Goal: Information Seeking & Learning: Learn about a topic

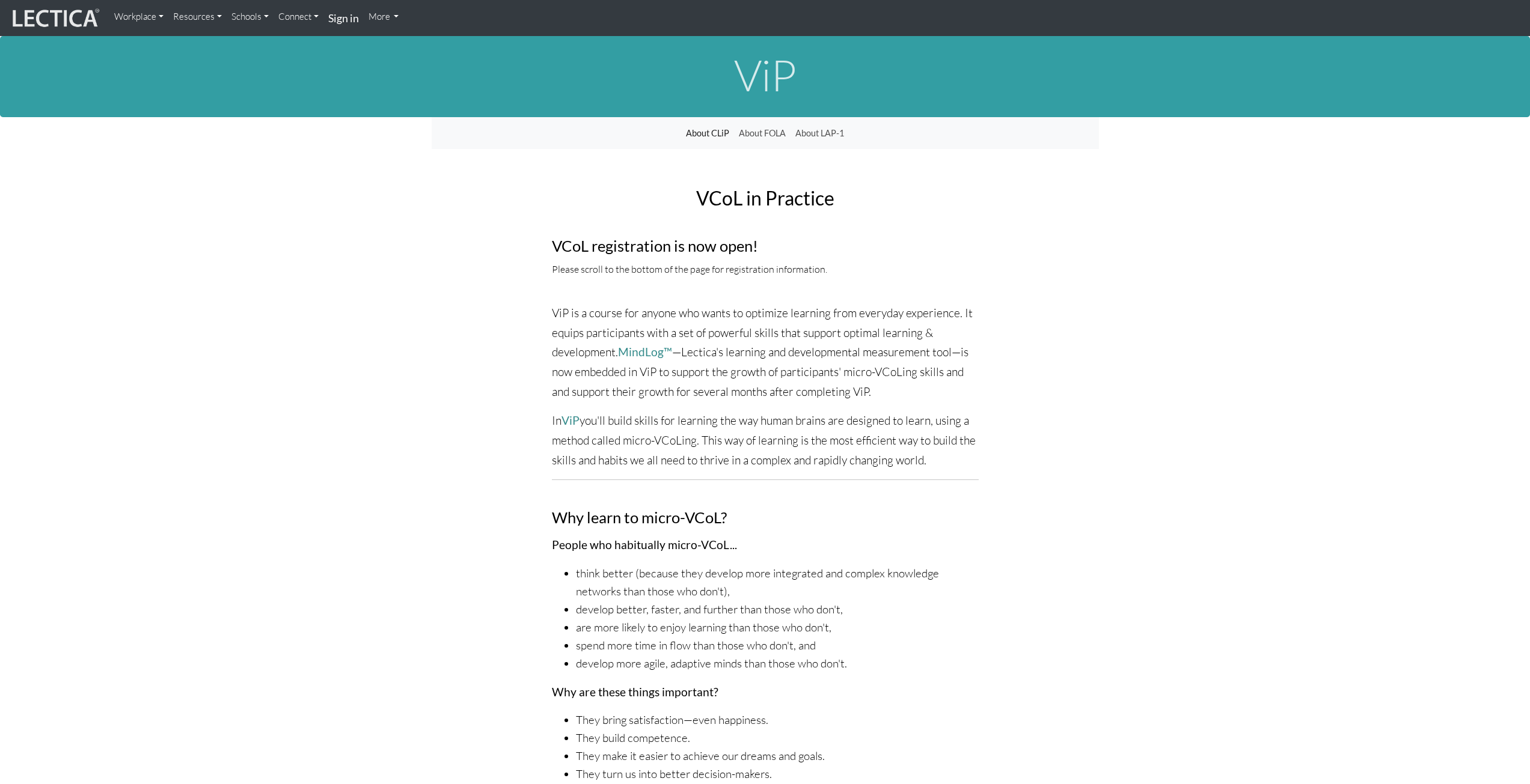
click at [263, 14] on link "Schools" at bounding box center [250, 16] width 47 height 24
click at [279, 76] on link "MindLog for Educators" at bounding box center [287, 72] width 102 height 30
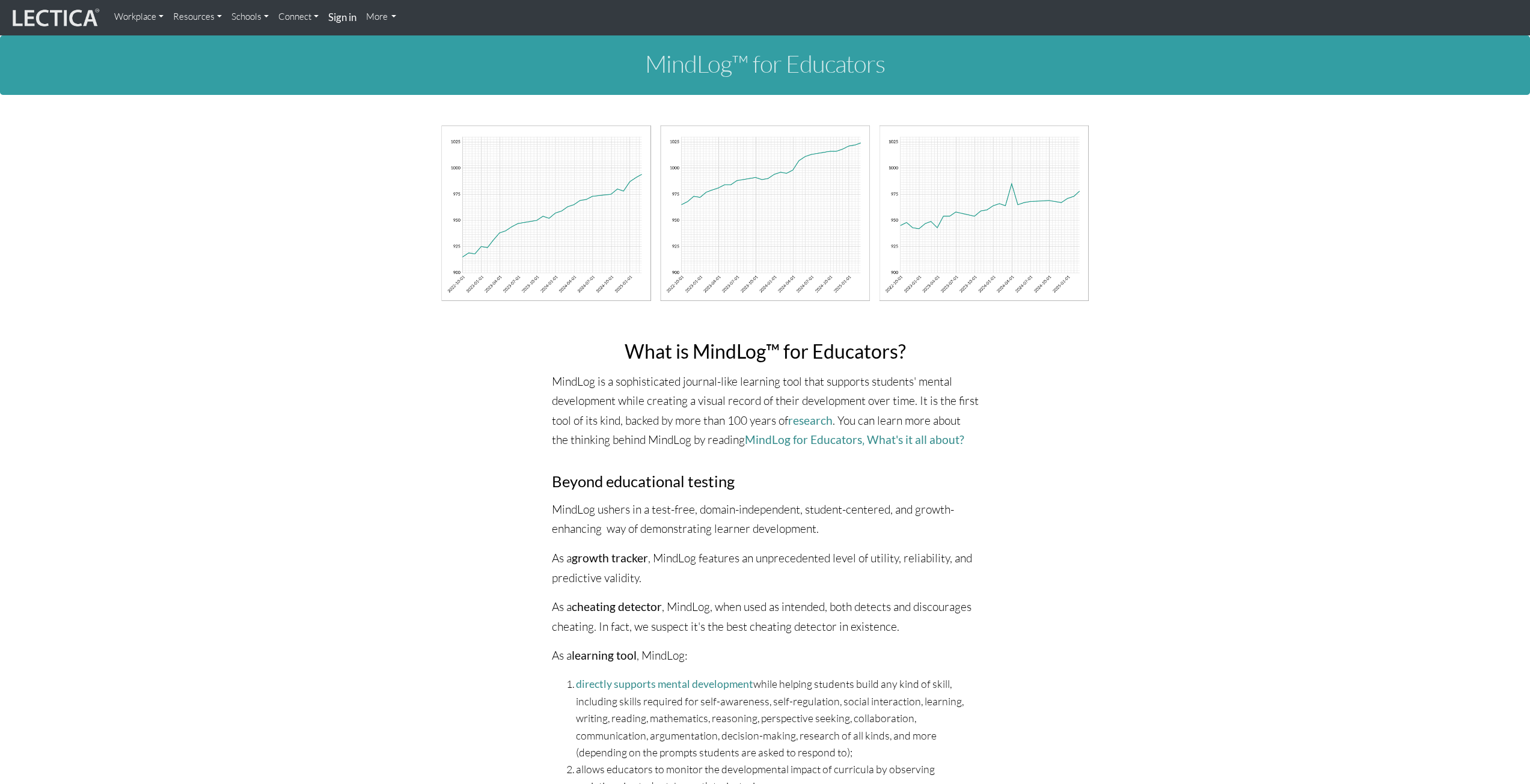
click at [216, 17] on link "Resources" at bounding box center [197, 16] width 59 height 24
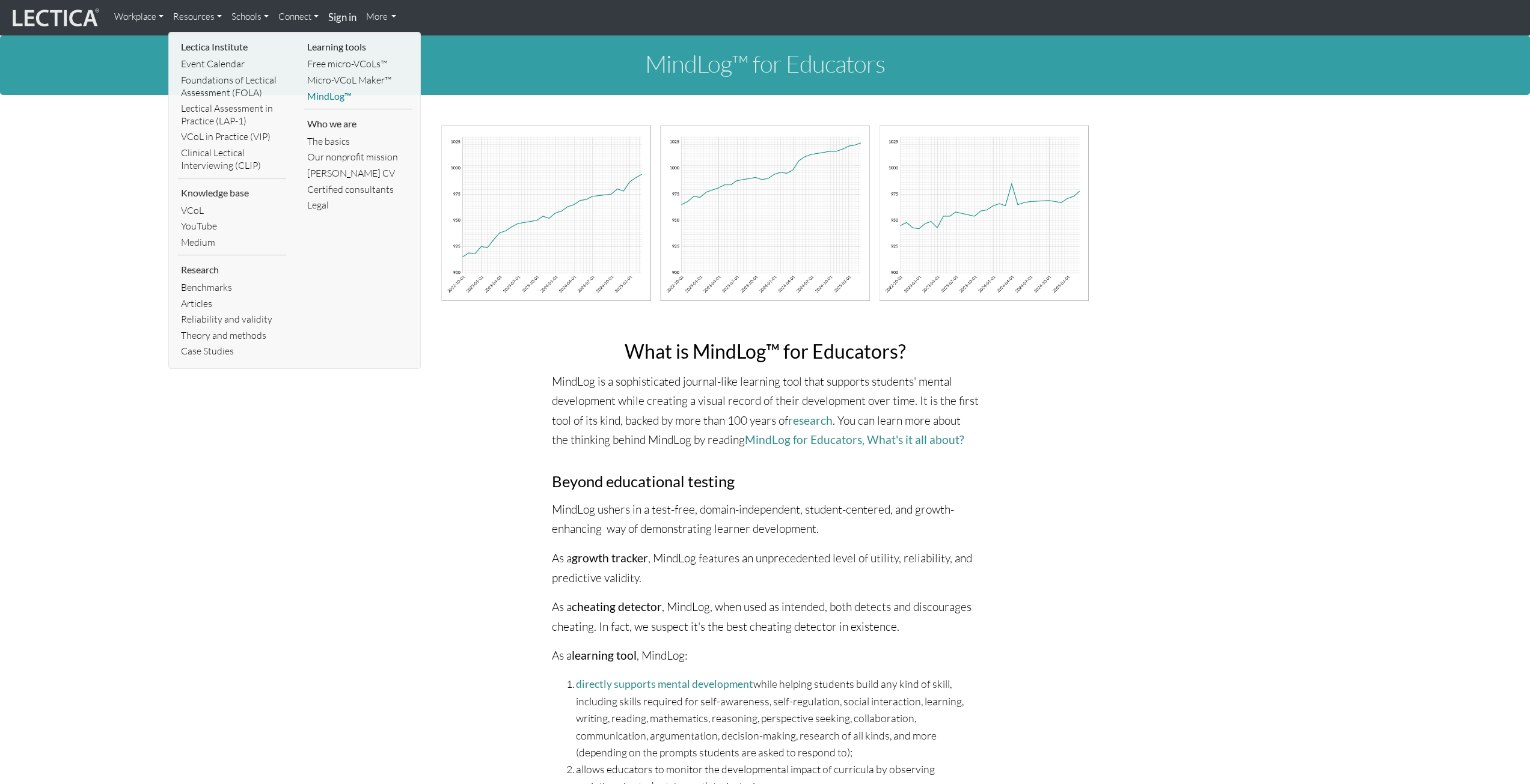
click at [324, 101] on link "MindLog™" at bounding box center [359, 96] width 109 height 17
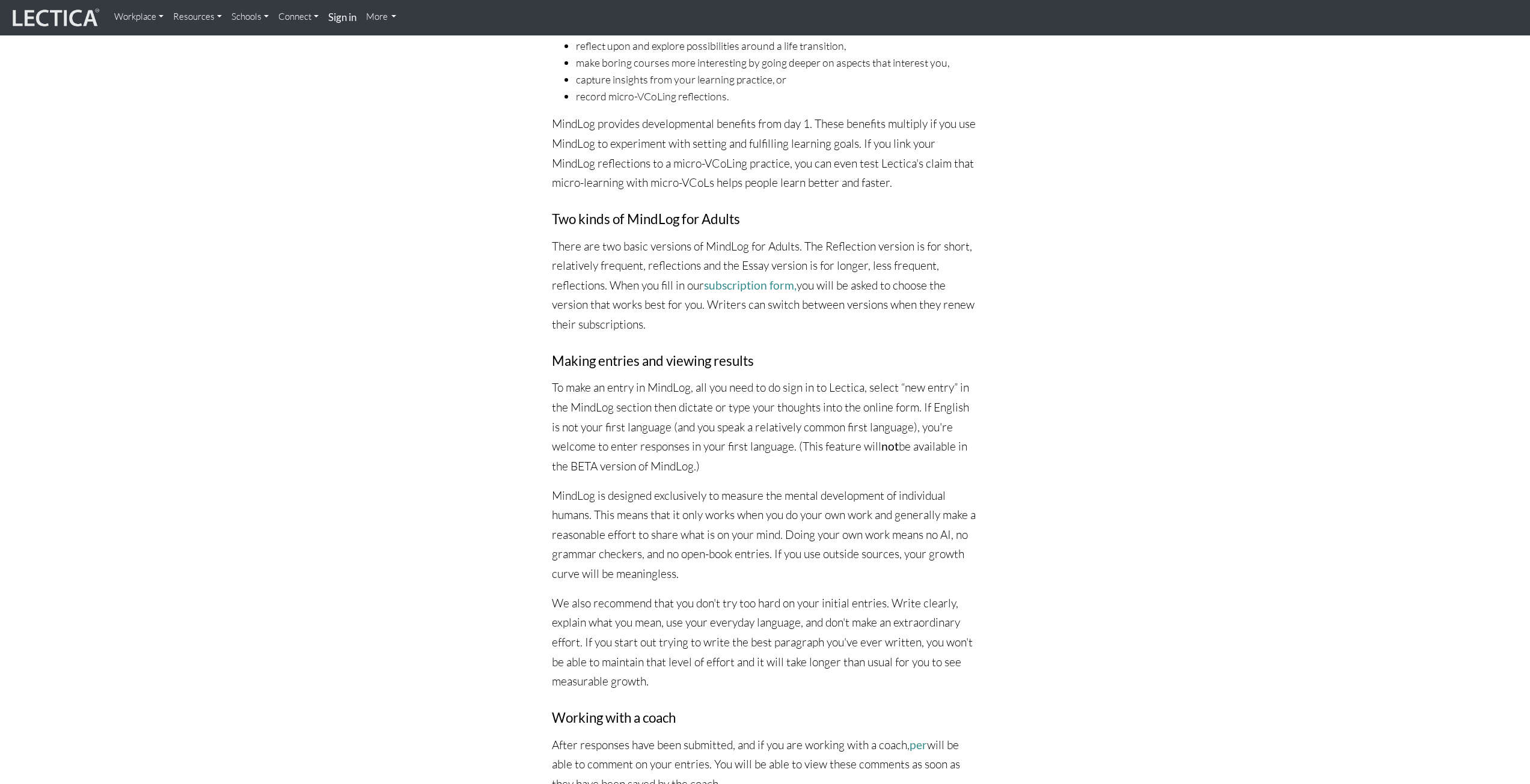
scroll to position [901, 0]
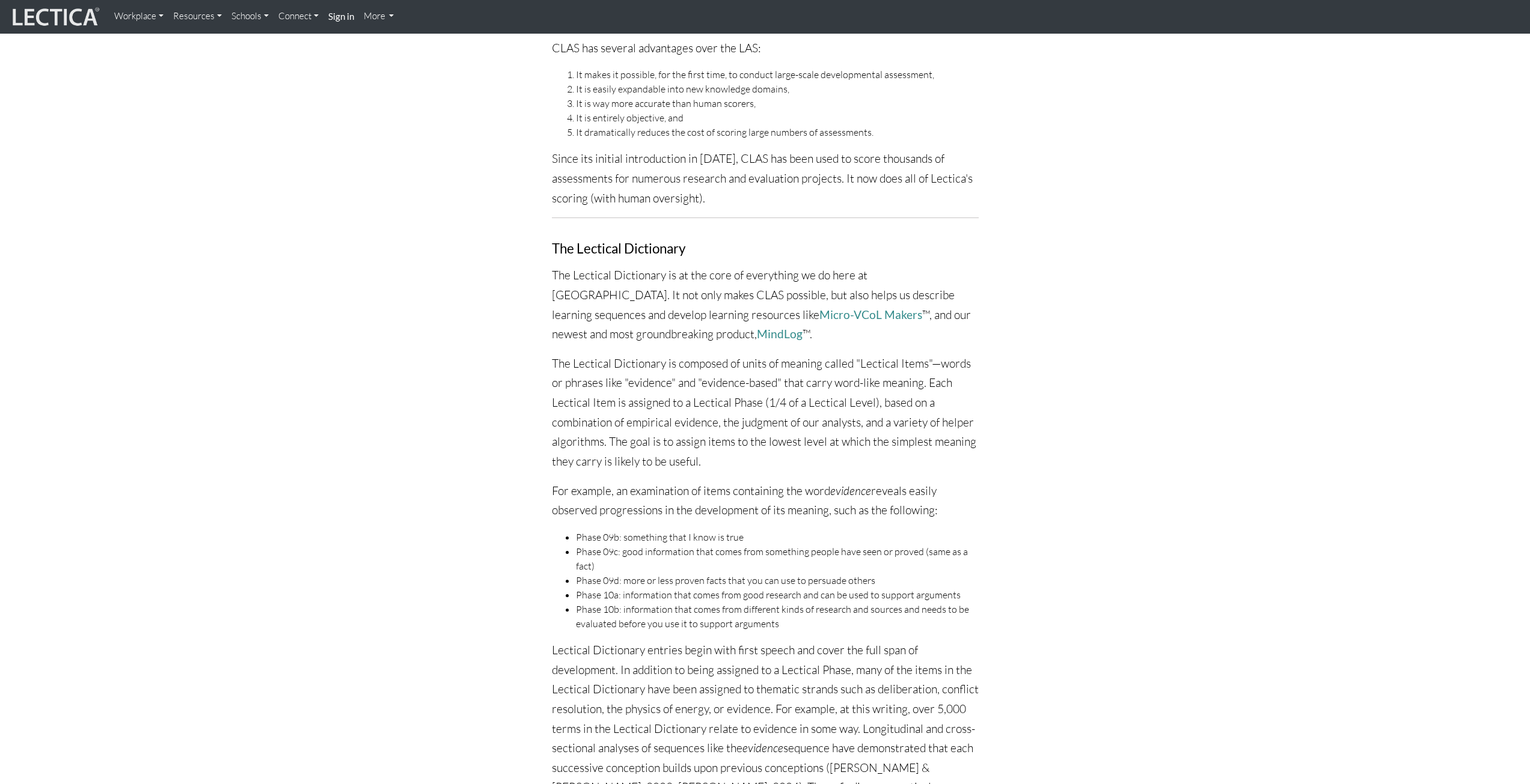
scroll to position [721, 0]
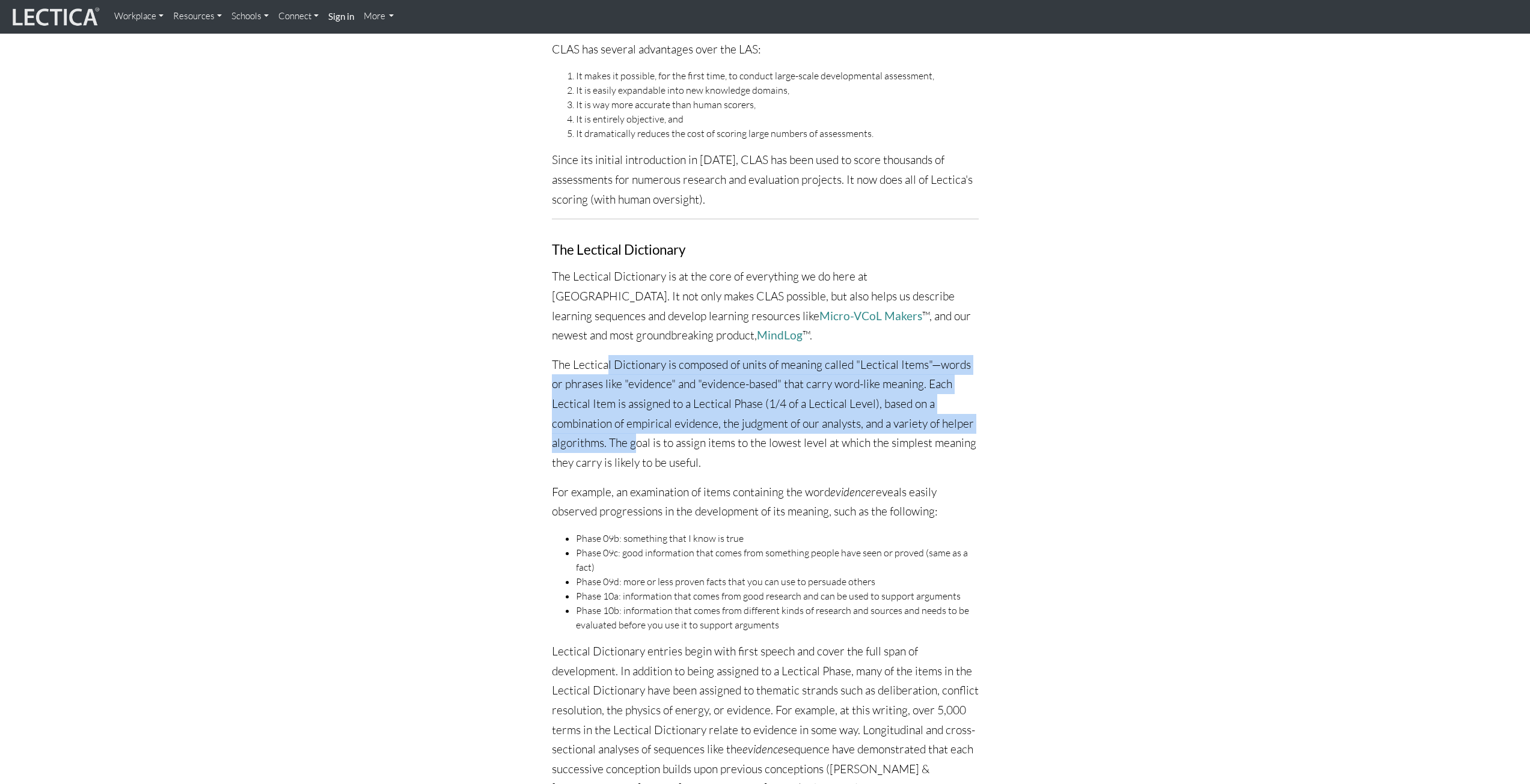
drag, startPoint x: 619, startPoint y: 393, endPoint x: 636, endPoint y: 449, distance: 58.5
click at [636, 449] on p "The Lectical Dictionary is composed of units of meaning called "Lectical Items"…" at bounding box center [766, 414] width 427 height 118
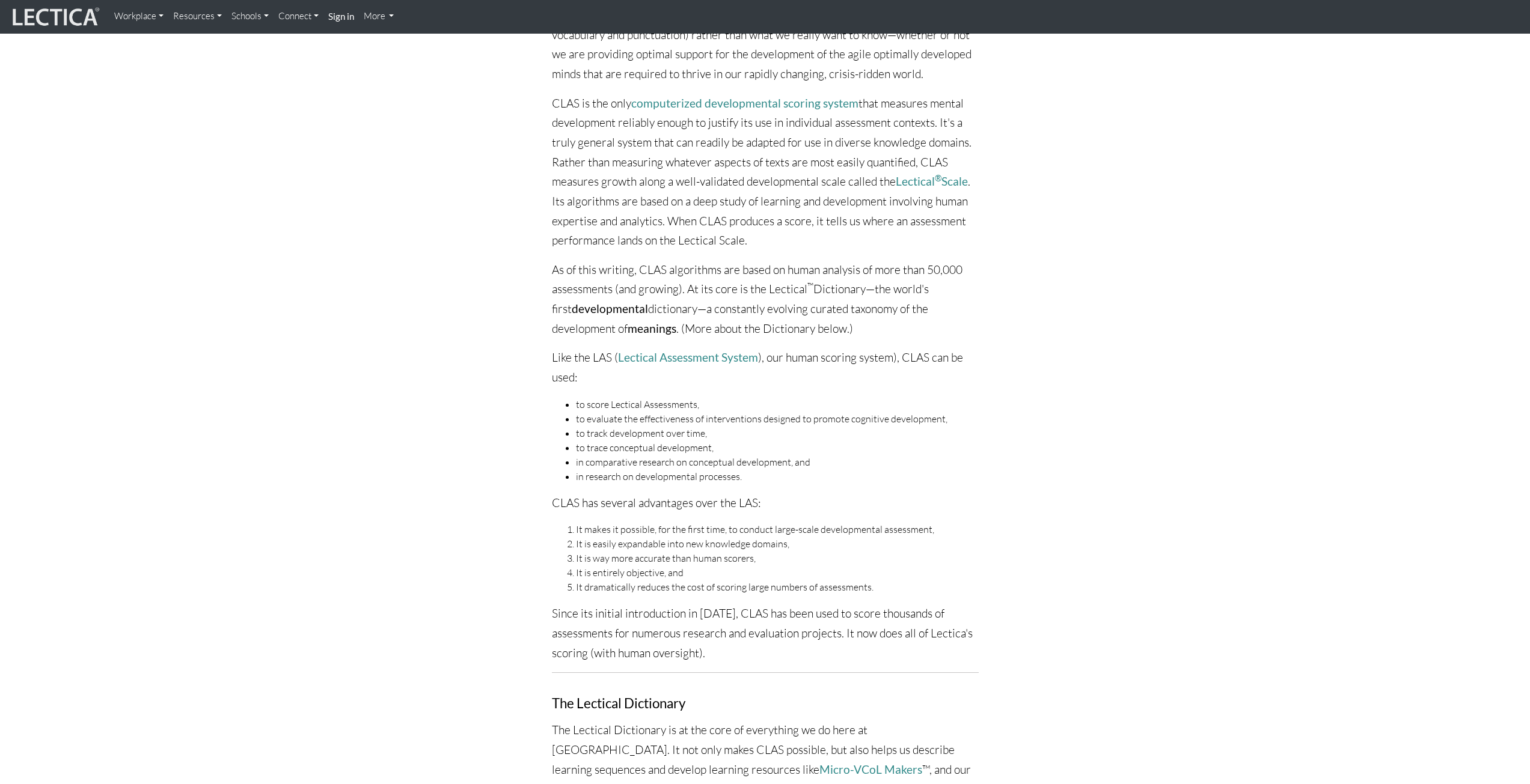
scroll to position [158, 0]
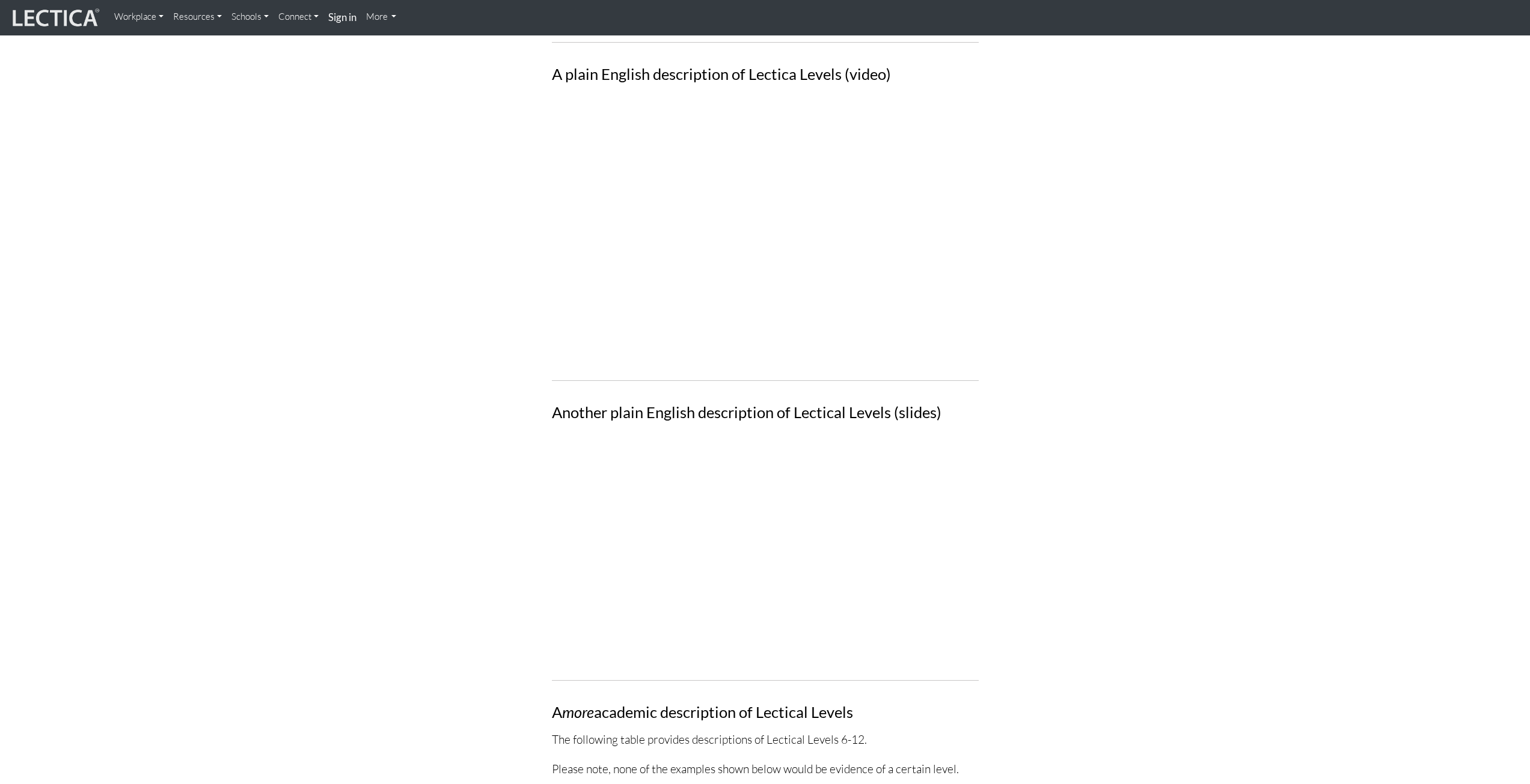
scroll to position [962, 0]
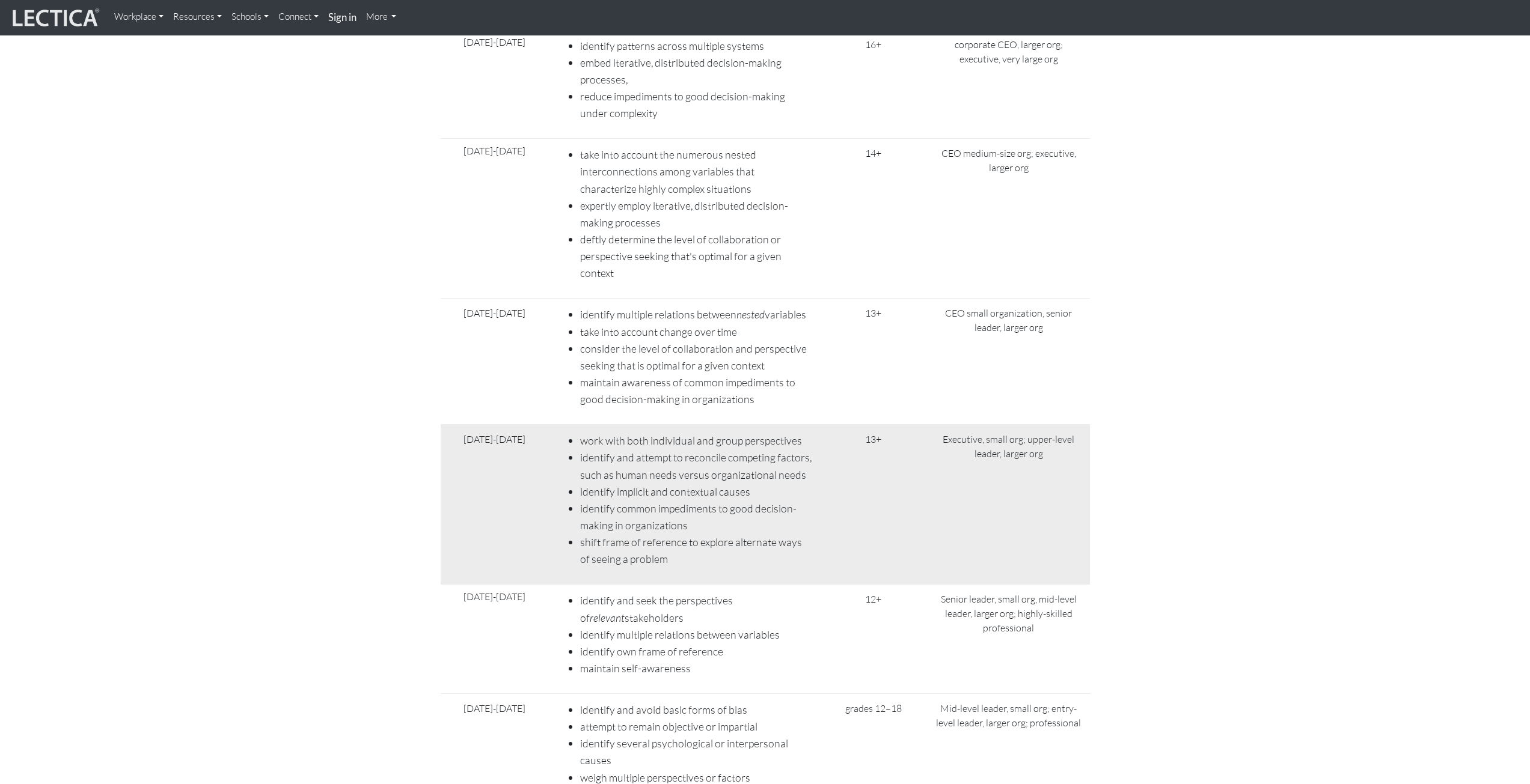
scroll to position [4148, 0]
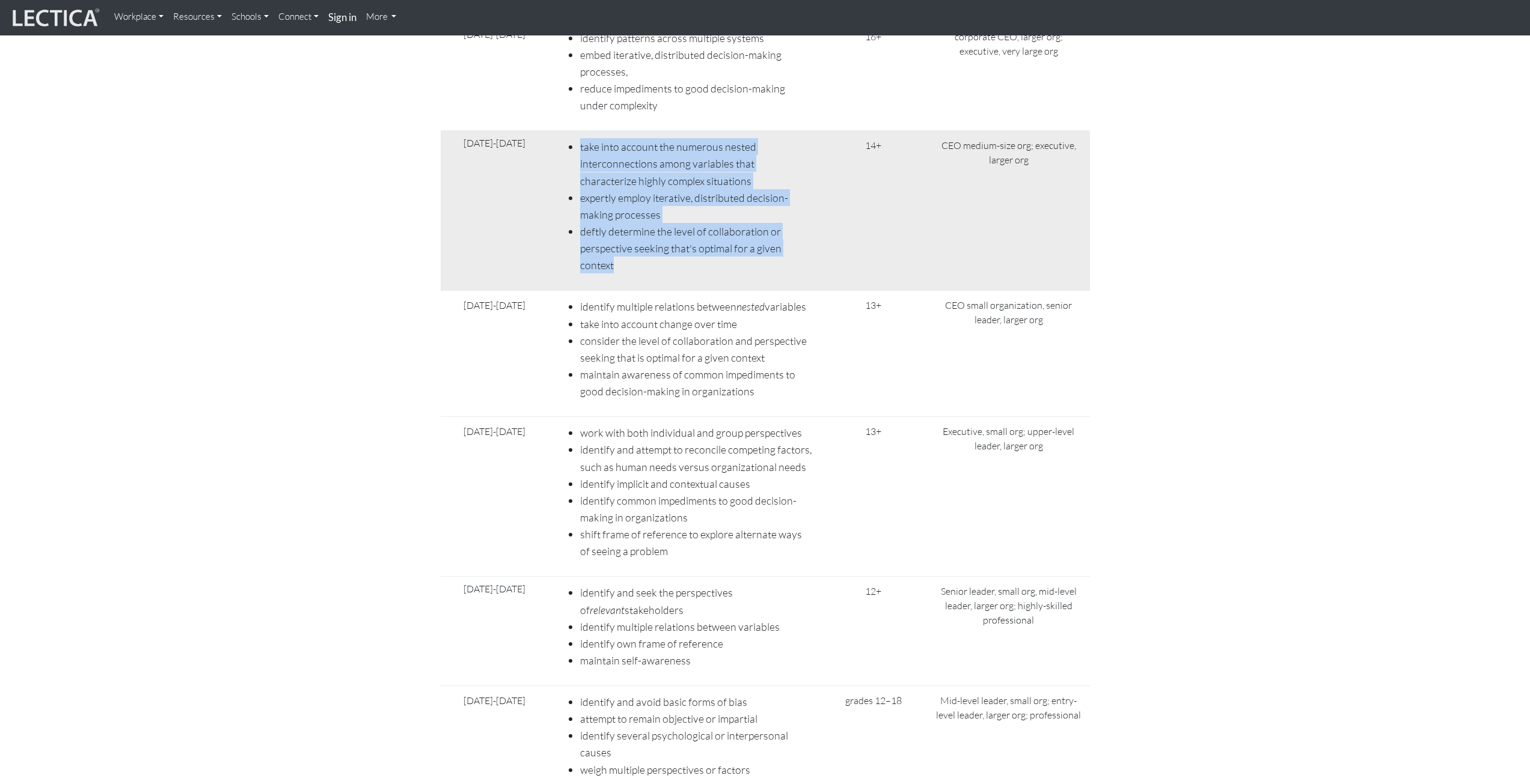
drag, startPoint x: 641, startPoint y: 178, endPoint x: 560, endPoint y: 66, distance: 138.2
click at [560, 138] on ul "take into account the numerous nested interconnections among variables that cha…" at bounding box center [684, 206] width 256 height 136
click at [677, 223] on li "deftly determine the level of collaboration or perspective seeking that's optim…" at bounding box center [696, 248] width 232 height 51
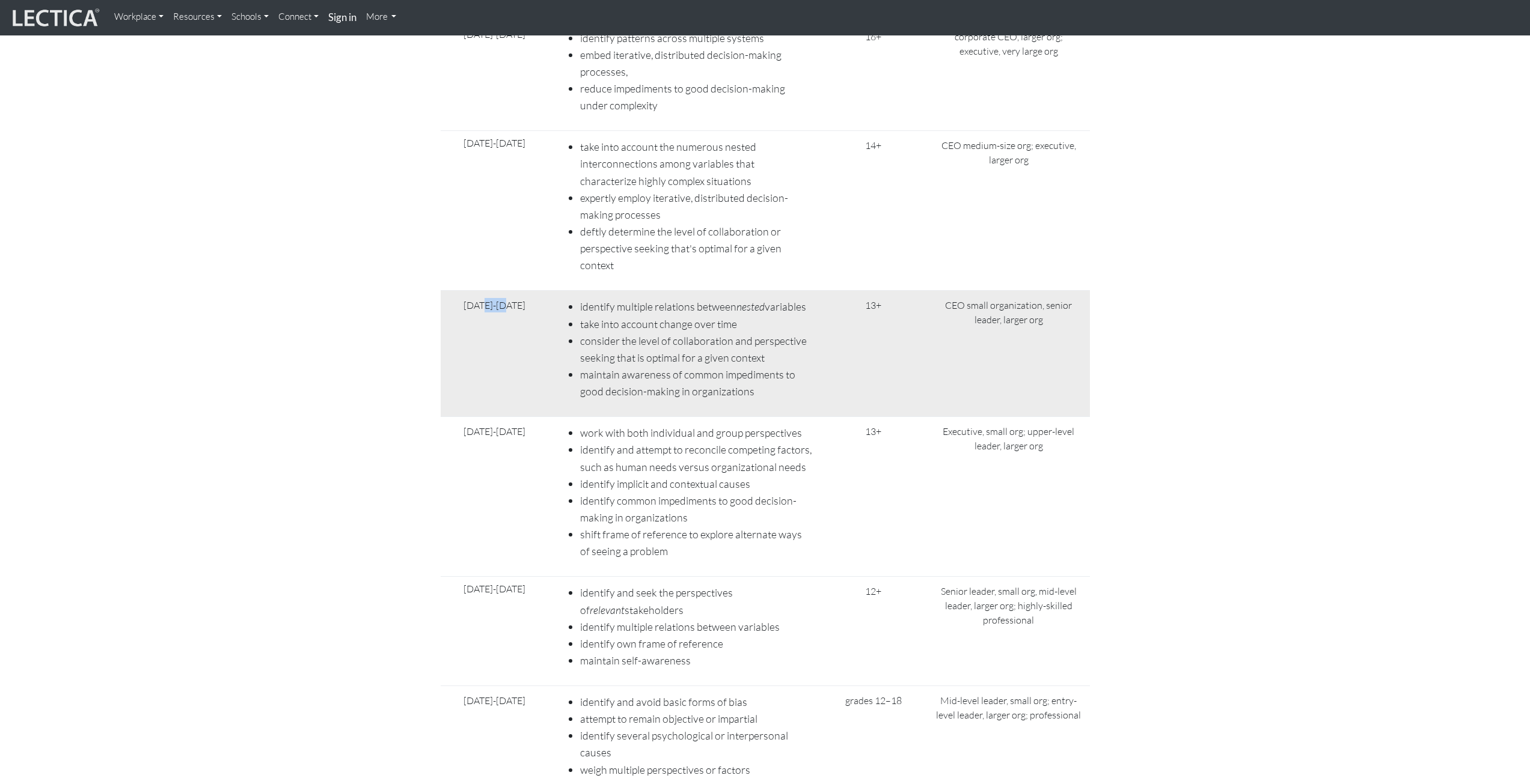
drag, startPoint x: 517, startPoint y: 226, endPoint x: 492, endPoint y: 227, distance: 25.0
click at [492, 290] on td "[DATE]-[DATE]" at bounding box center [495, 354] width 109 height 126
click at [523, 290] on td "[DATE]-[DATE]" at bounding box center [495, 354] width 109 height 126
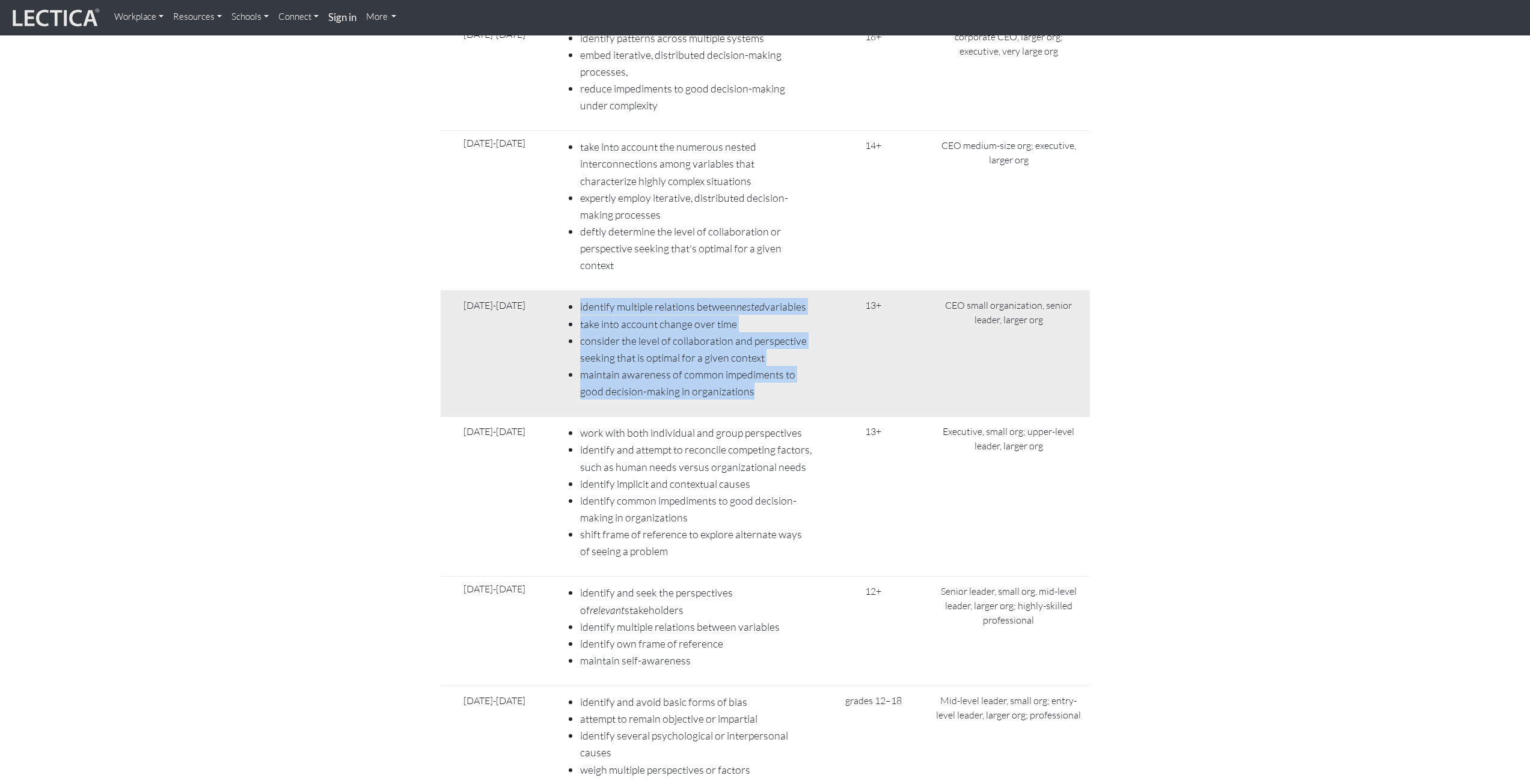
drag, startPoint x: 762, startPoint y: 315, endPoint x: 572, endPoint y: 229, distance: 208.6
click at [572, 298] on ul "identify multiple relations between nested variables take into account change o…" at bounding box center [684, 349] width 256 height 102
click at [580, 298] on li "identify multiple relations between nested variables" at bounding box center [696, 306] width 232 height 17
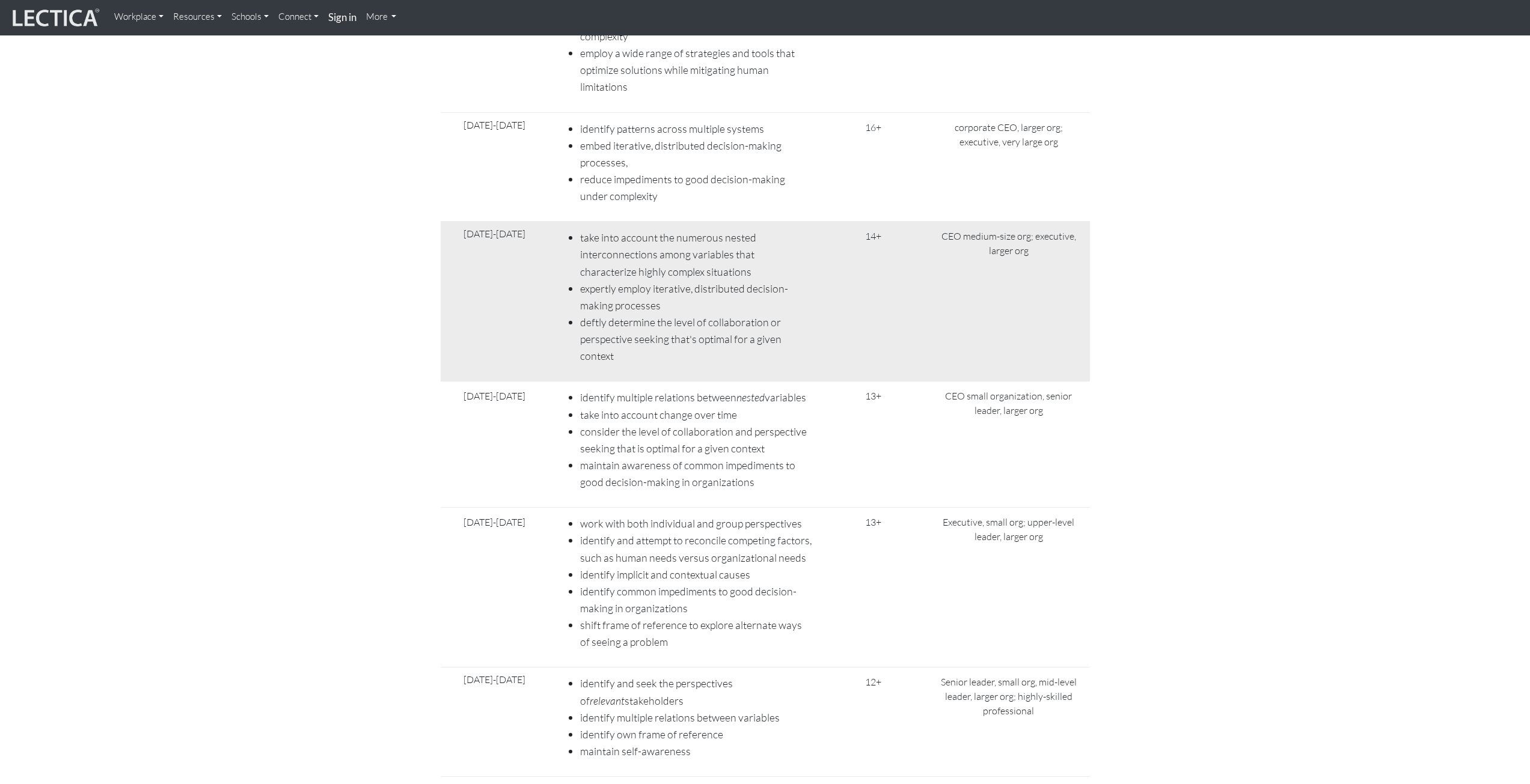
scroll to position [4027, 0]
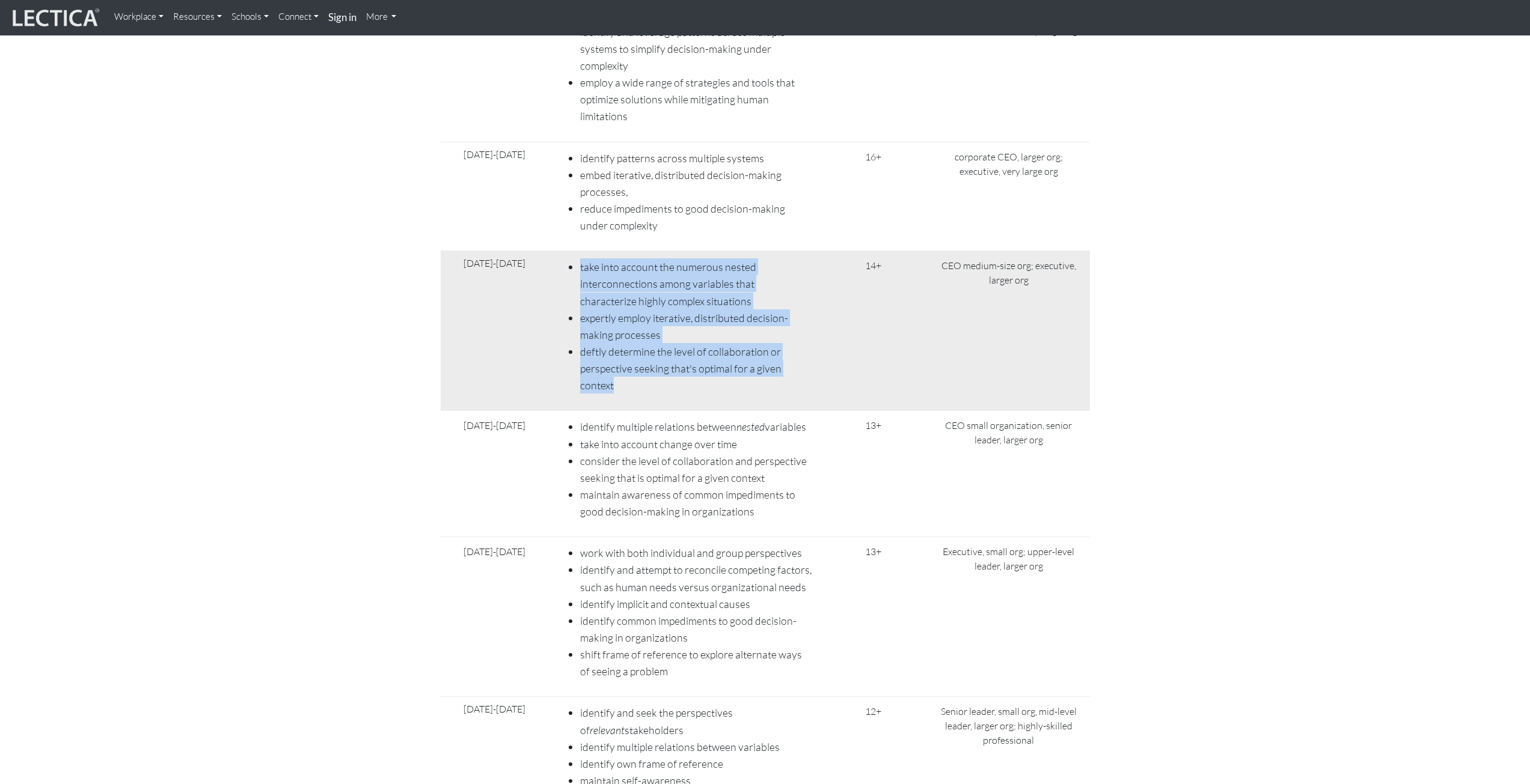
drag, startPoint x: 629, startPoint y: 301, endPoint x: 558, endPoint y: 186, distance: 135.2
click at [558, 258] on ul "take into account the numerous nested interconnections among variables that cha…" at bounding box center [684, 326] width 256 height 136
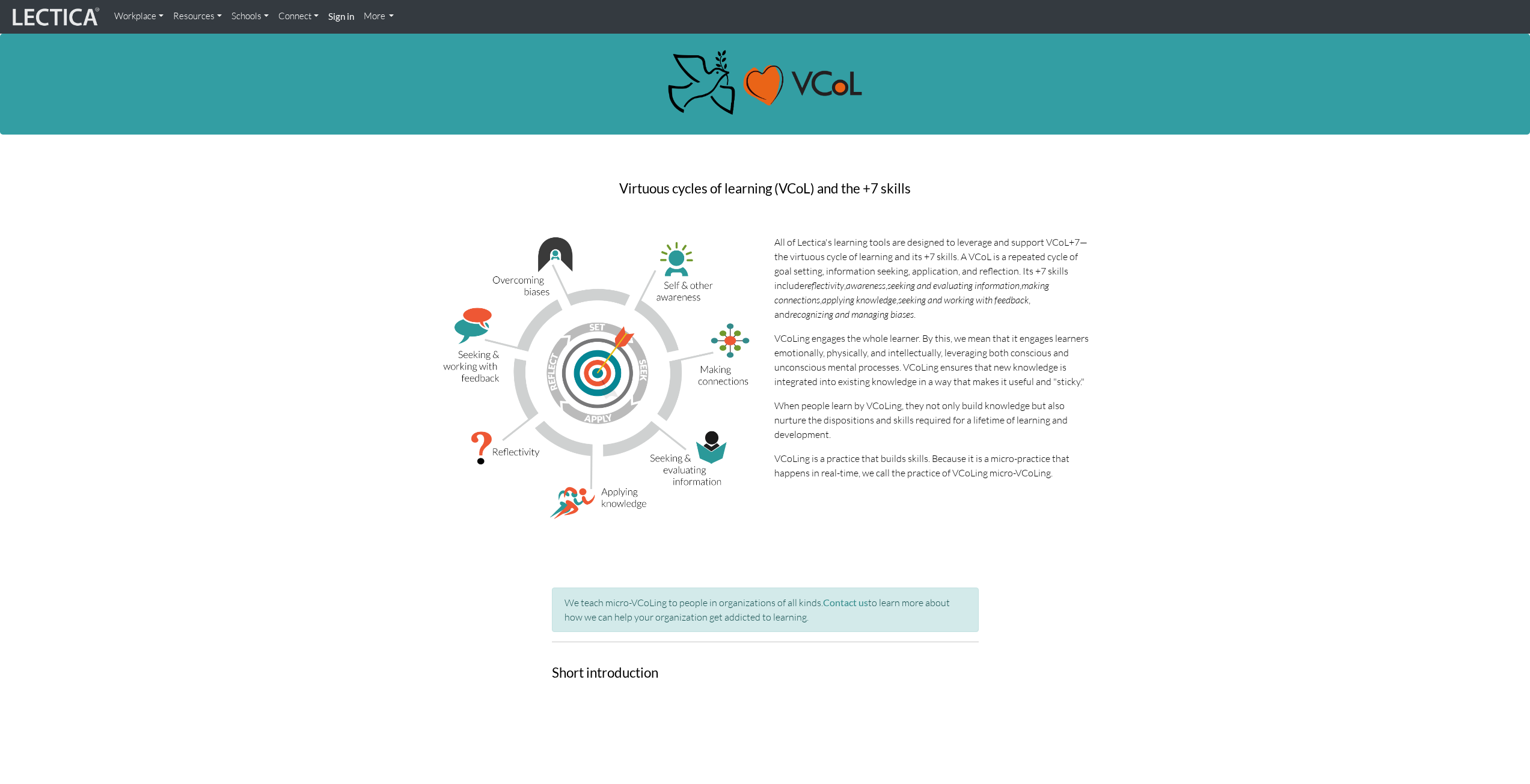
scroll to position [421, 0]
